Goal: Task Accomplishment & Management: Use online tool/utility

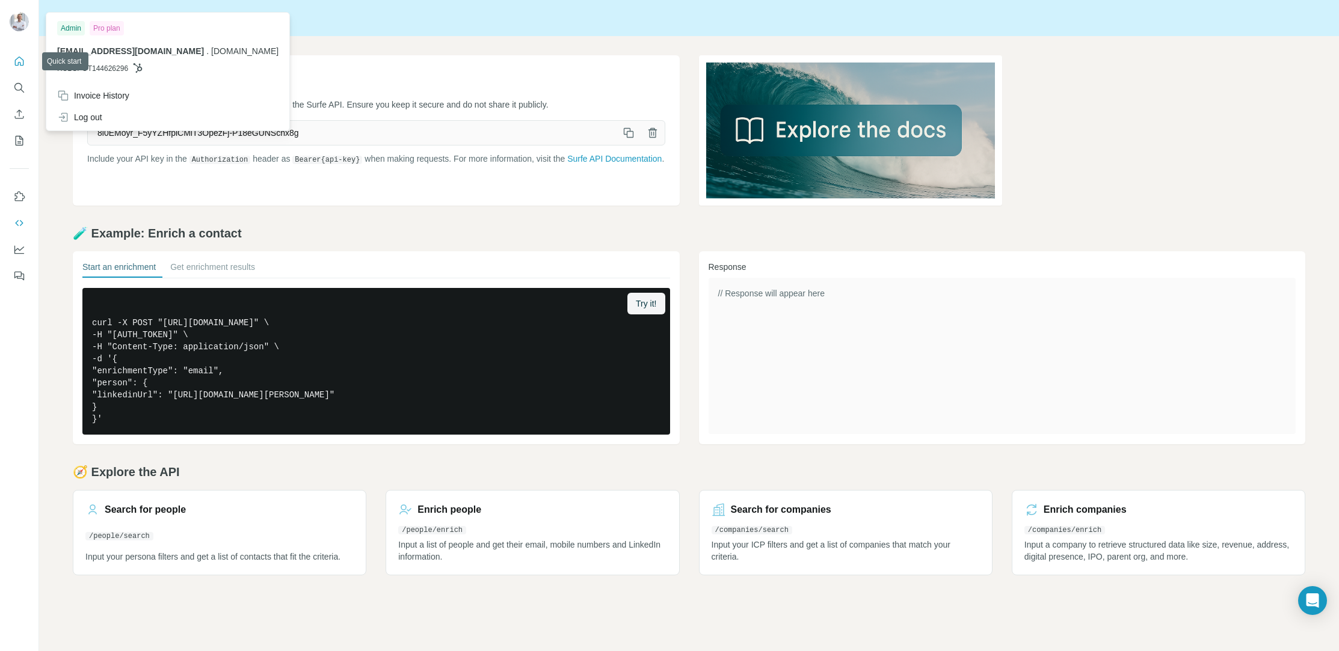
click at [18, 58] on icon "Quick start" at bounding box center [19, 61] width 12 height 12
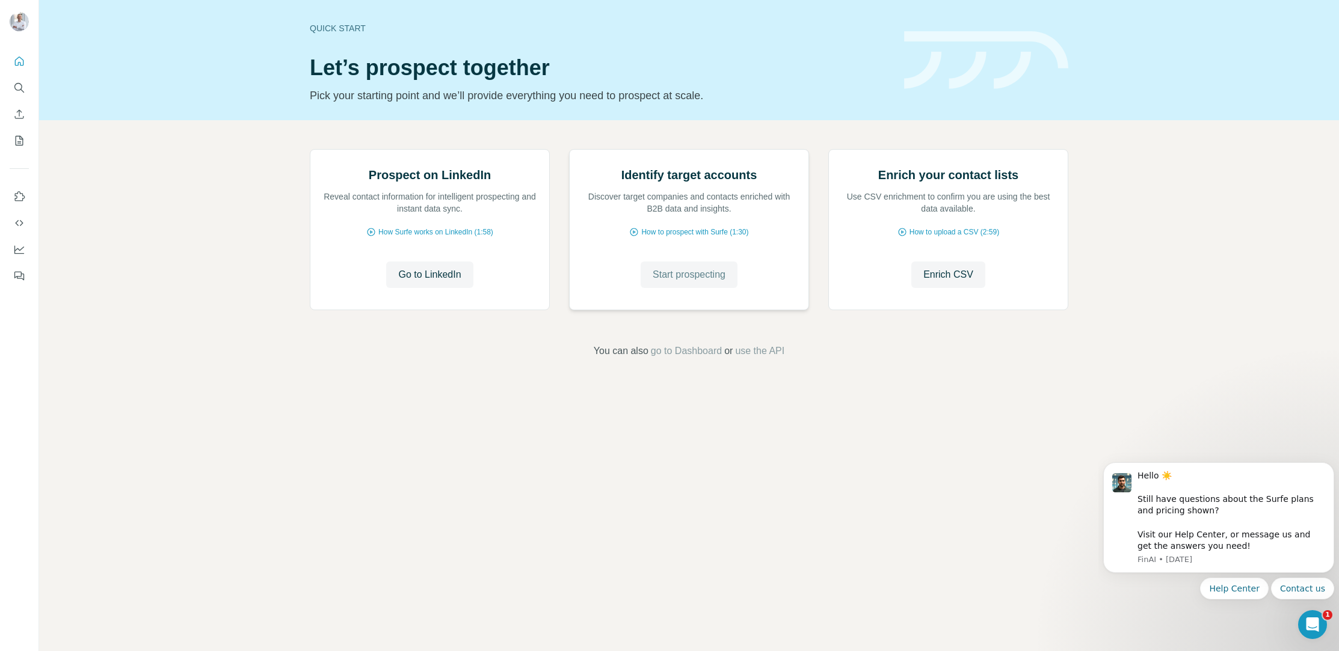
click at [713, 282] on span "Start prospecting" at bounding box center [689, 275] width 73 height 14
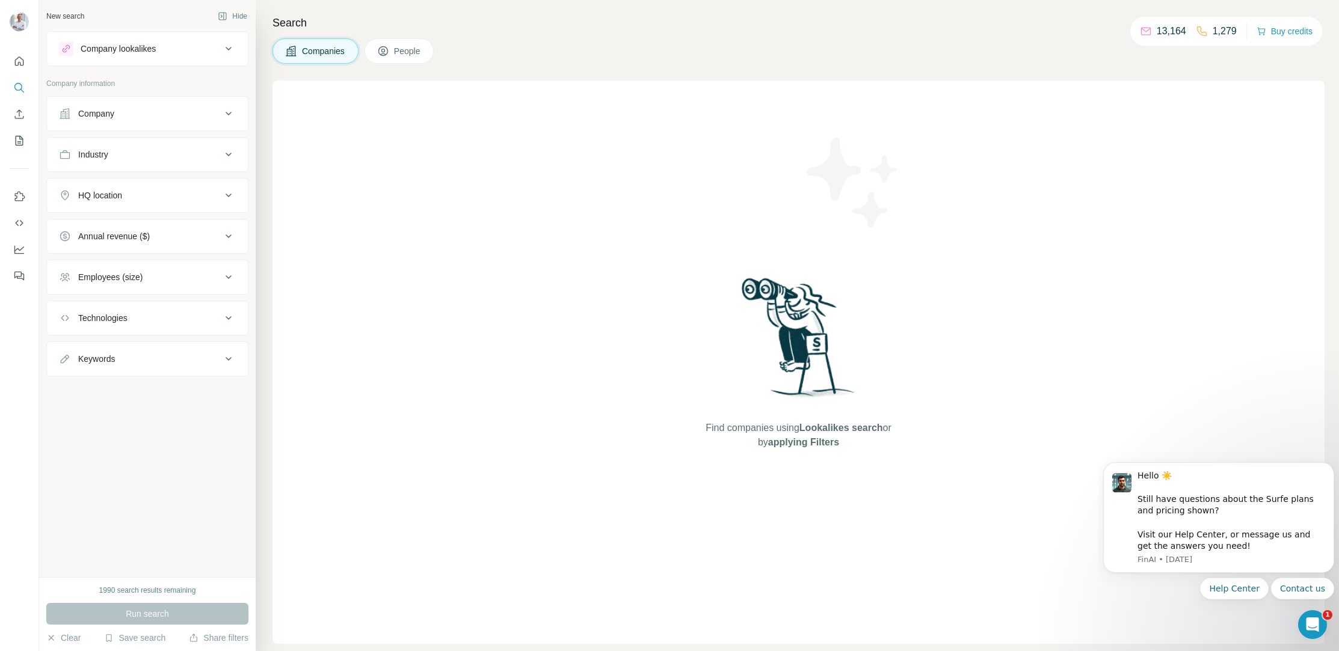
click at [108, 153] on div "Industry" at bounding box center [93, 155] width 30 height 12
click at [153, 186] on input at bounding box center [141, 184] width 149 height 13
click at [420, 100] on div "Find companies using Lookalikes search or by applying Filters" at bounding box center [799, 363] width 1052 height 564
click at [140, 184] on input at bounding box center [141, 184] width 149 height 13
click at [152, 537] on div "New search Hide Company lookalikes Company information Company Industry HQ loca…" at bounding box center [147, 289] width 217 height 578
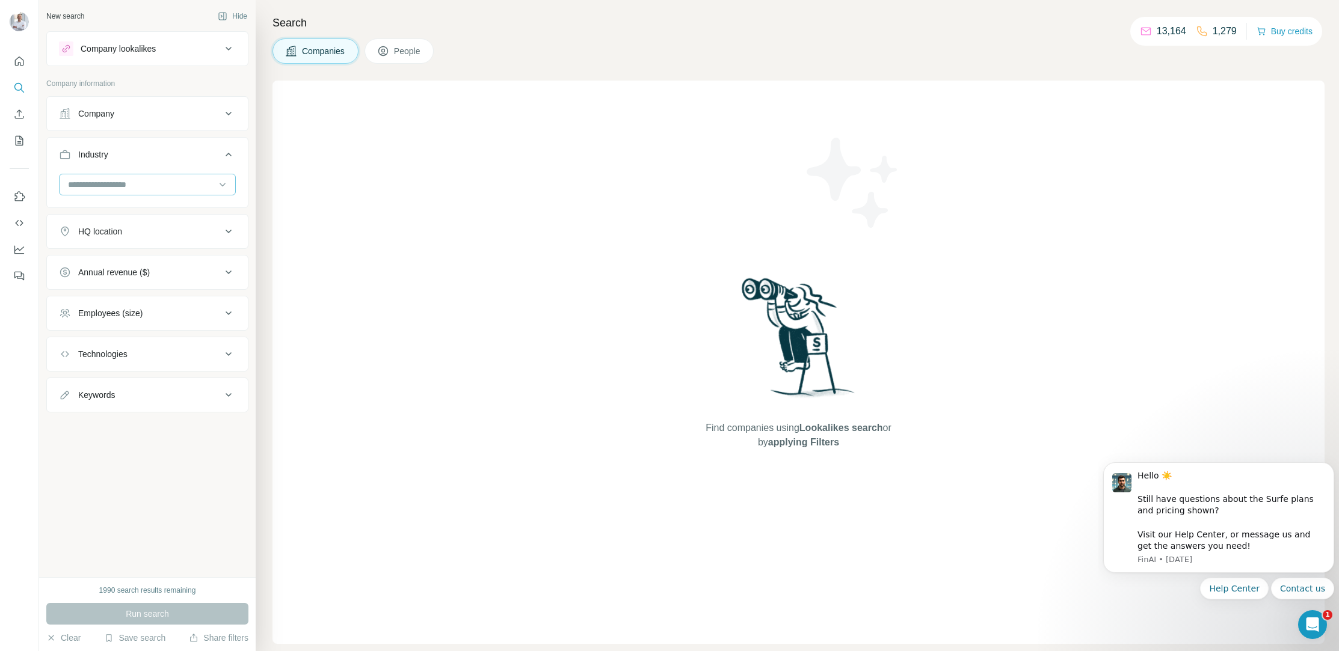
click at [117, 180] on input at bounding box center [141, 184] width 149 height 13
click at [20, 221] on icon "Use Surfe API" at bounding box center [19, 223] width 12 height 12
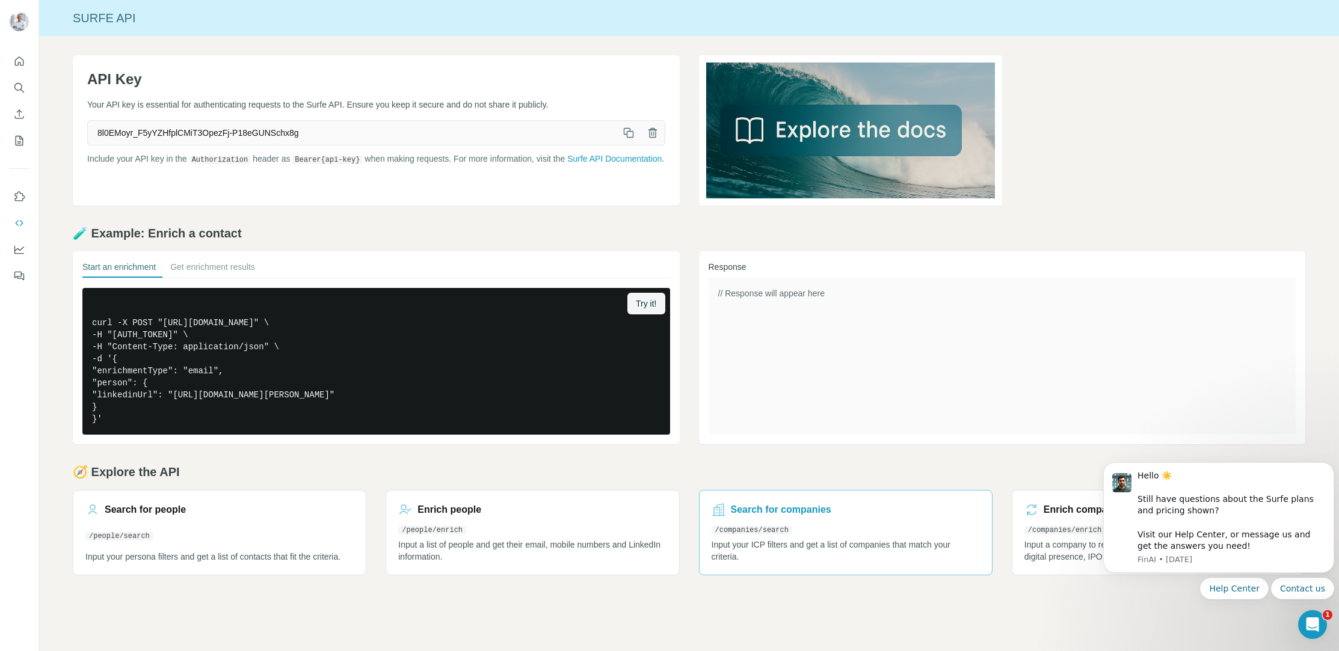
click at [748, 510] on h3 "Search for companies" at bounding box center [781, 510] width 100 height 14
